Goal: Transaction & Acquisition: Purchase product/service

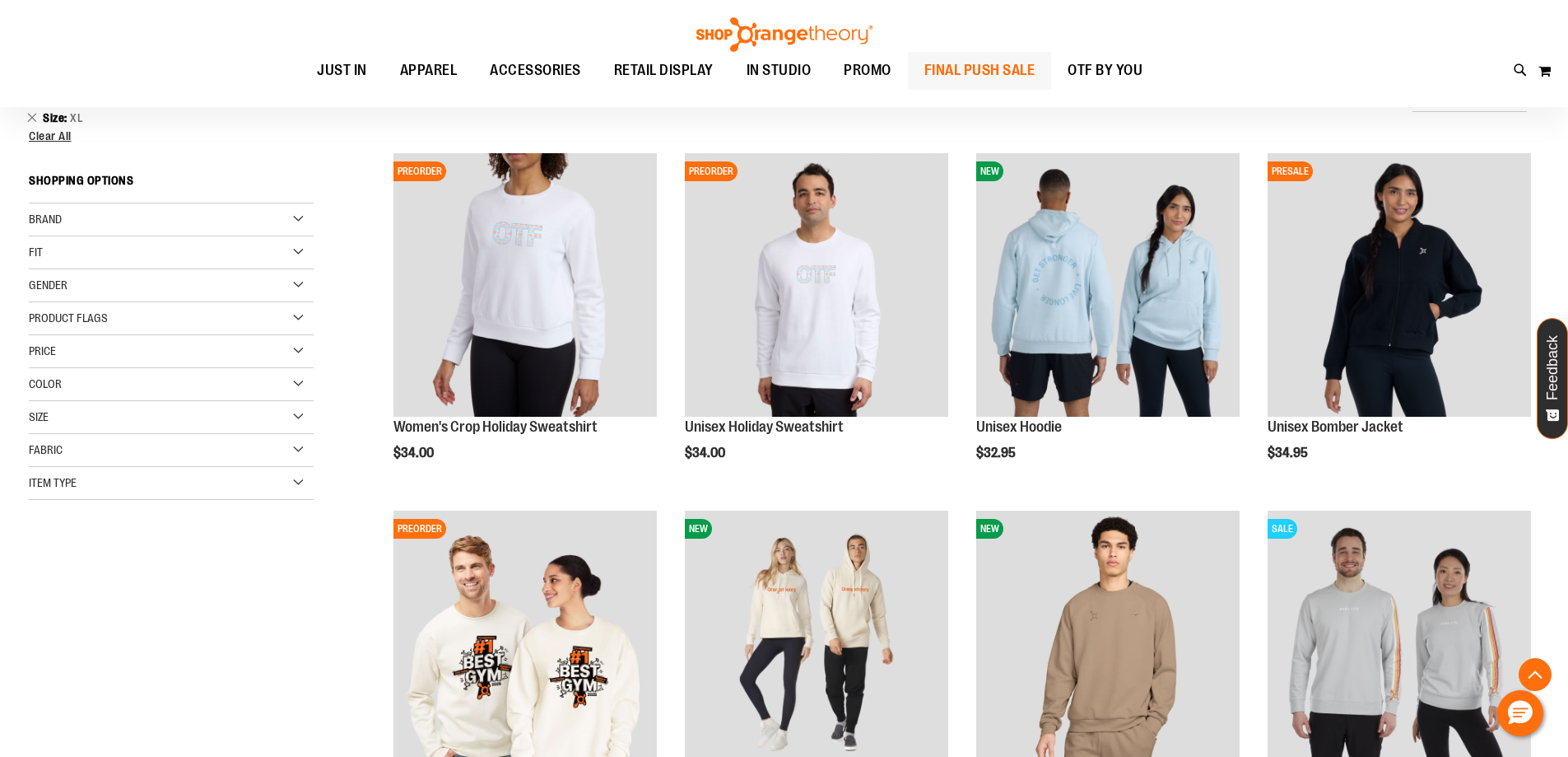
scroll to position [1281, 0]
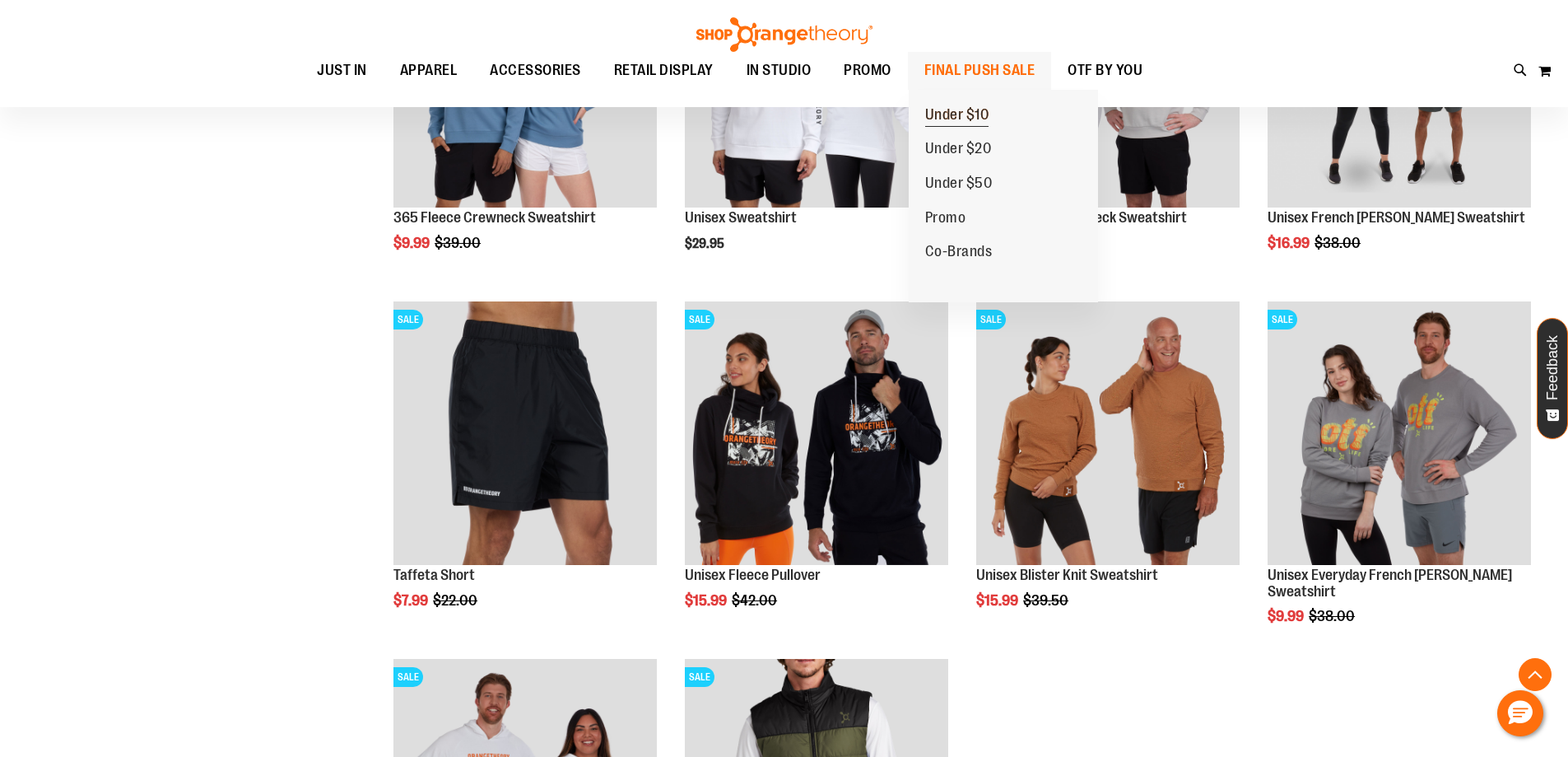
click at [967, 110] on span "Under $10" at bounding box center [957, 116] width 64 height 20
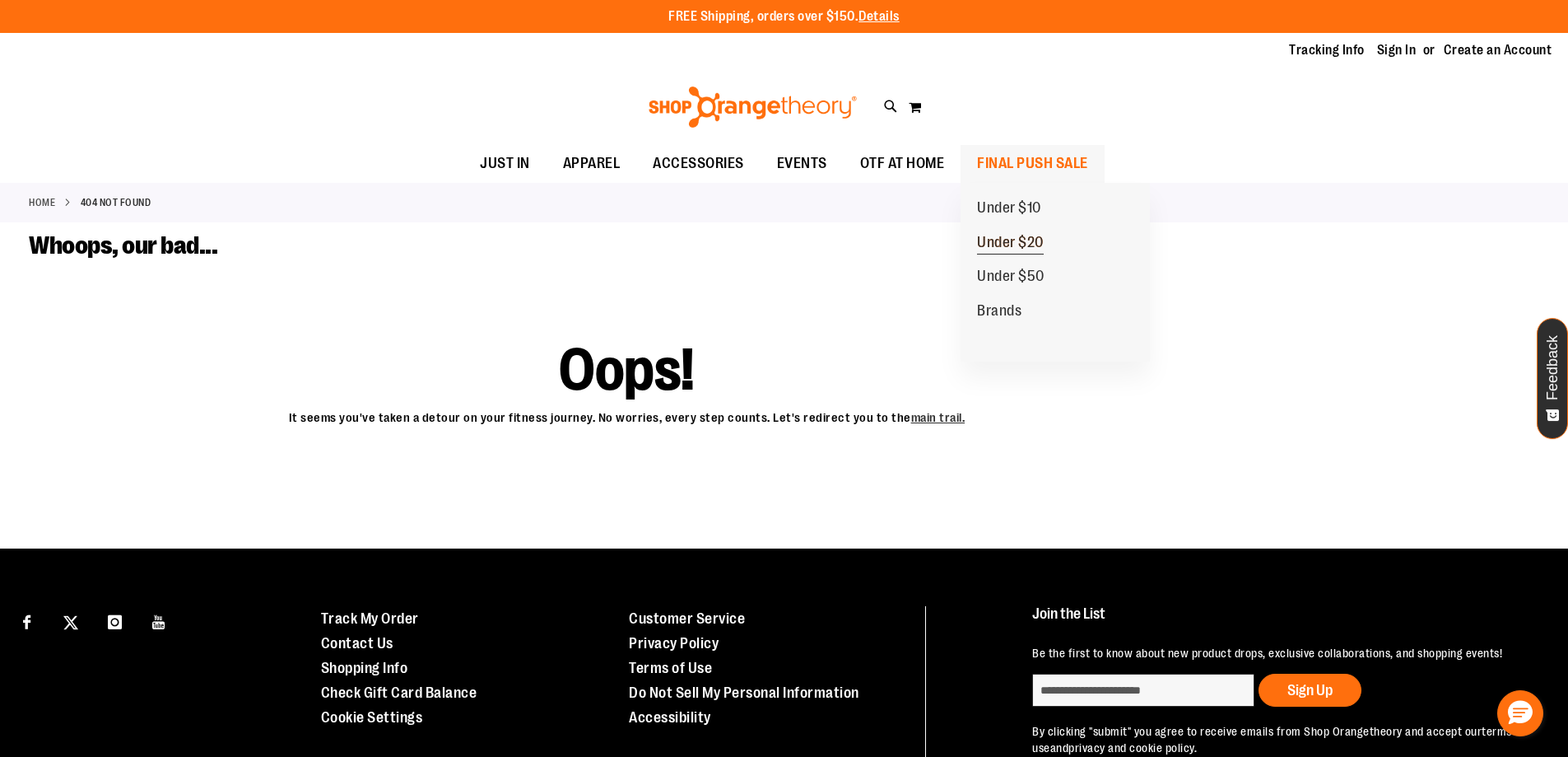
click at [1043, 235] on span "Under $20" at bounding box center [1010, 244] width 67 height 20
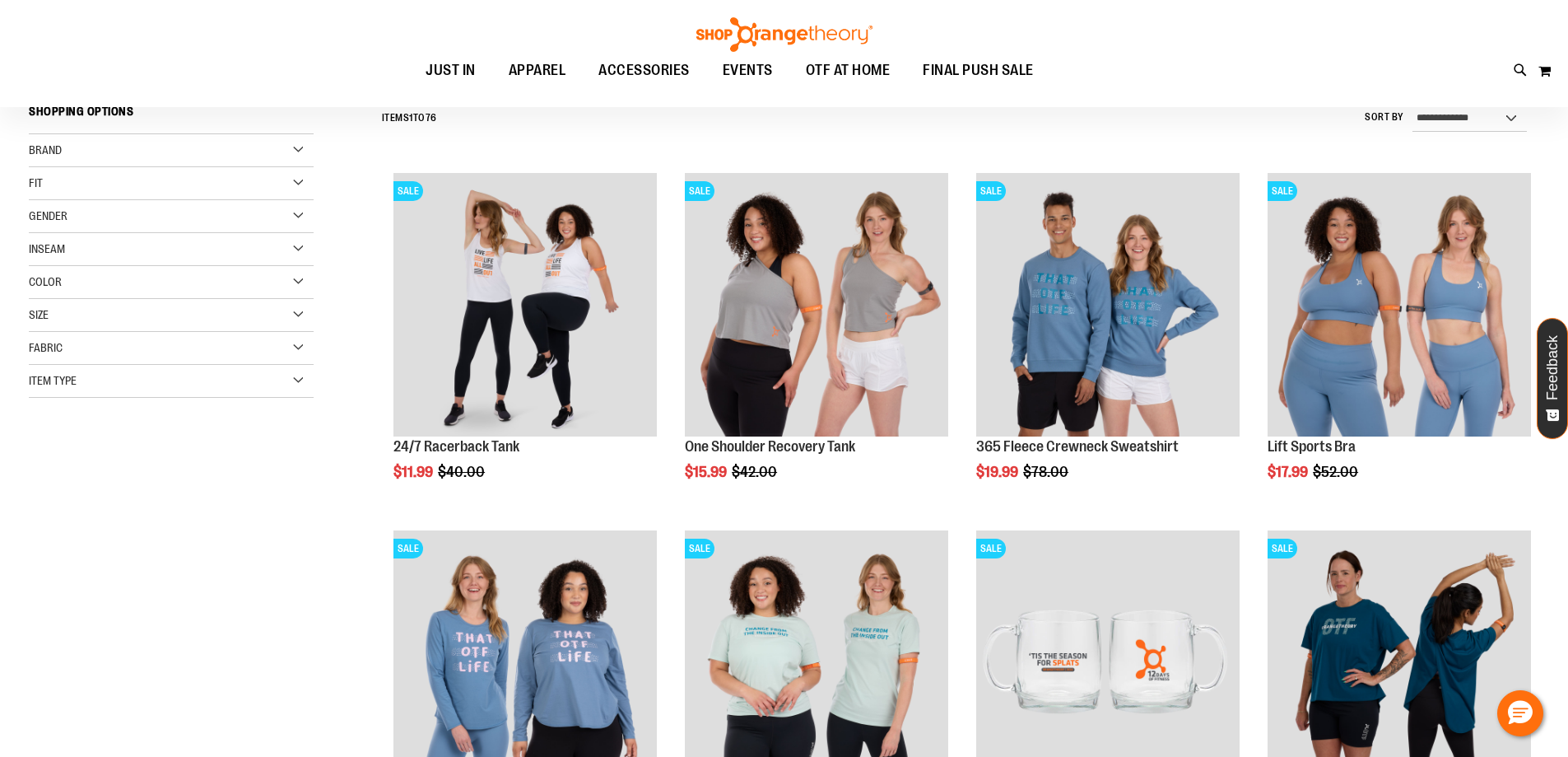
scroll to position [164, 0]
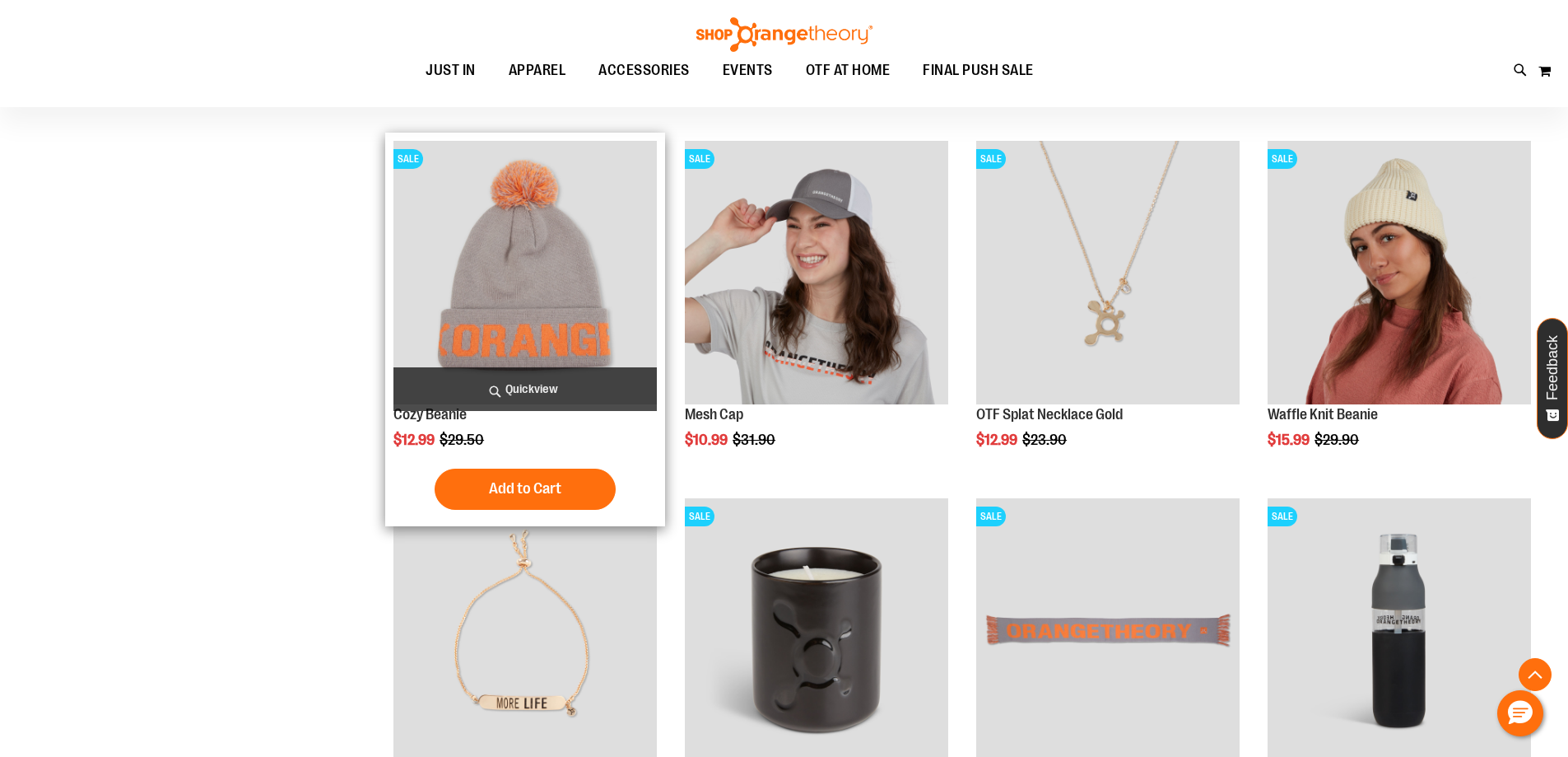
scroll to position [1646, 0]
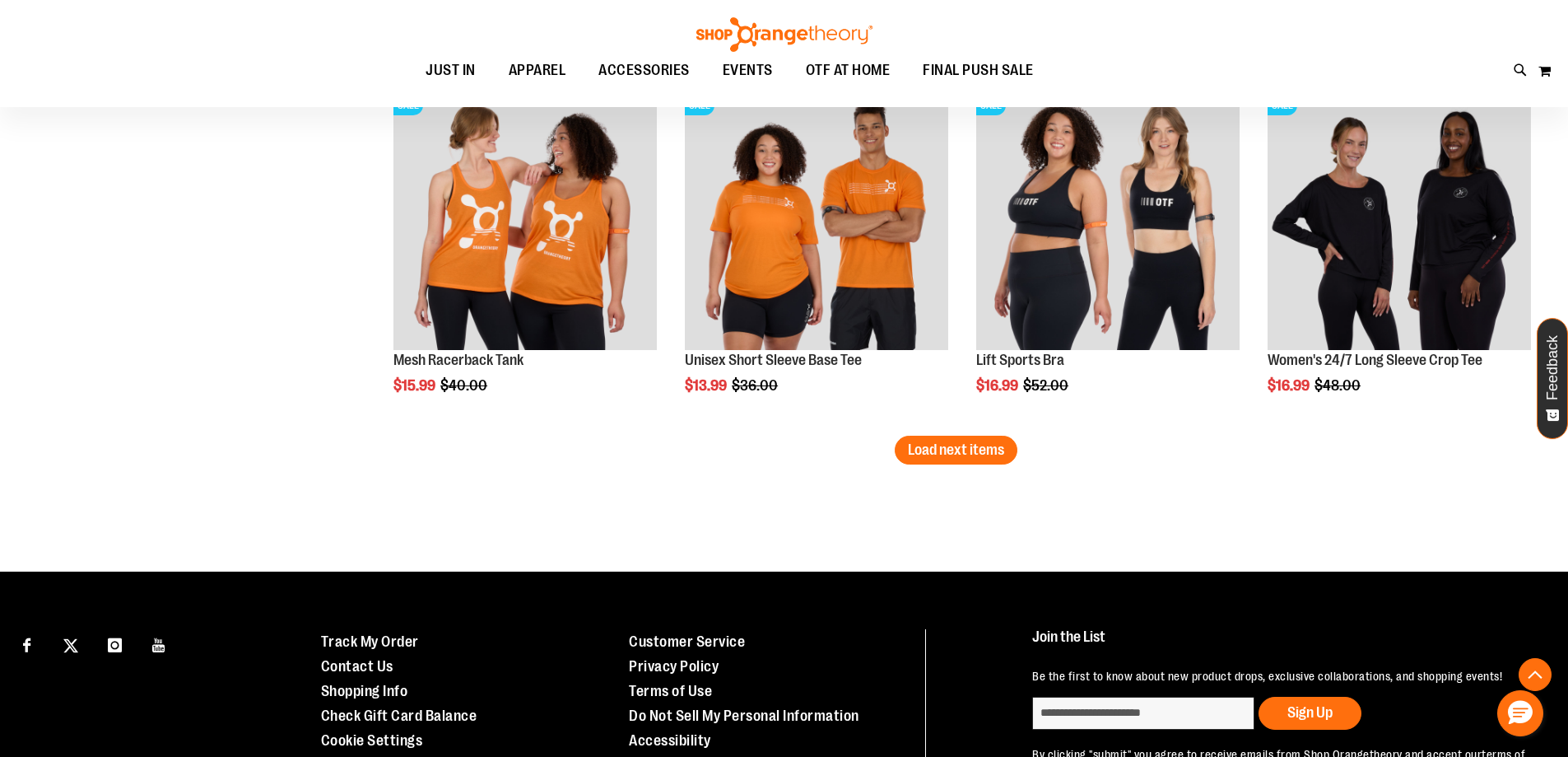
scroll to position [3212, 0]
